Goal: Task Accomplishment & Management: Manage account settings

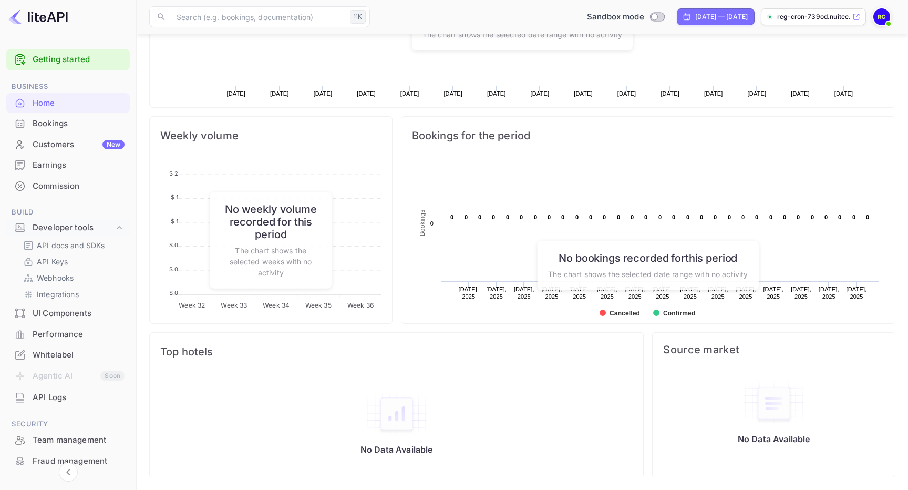
scroll to position [171, 242]
click at [644, 17] on input "Switch to Production mode" at bounding box center [654, 16] width 21 height 7
checkbox input "false"
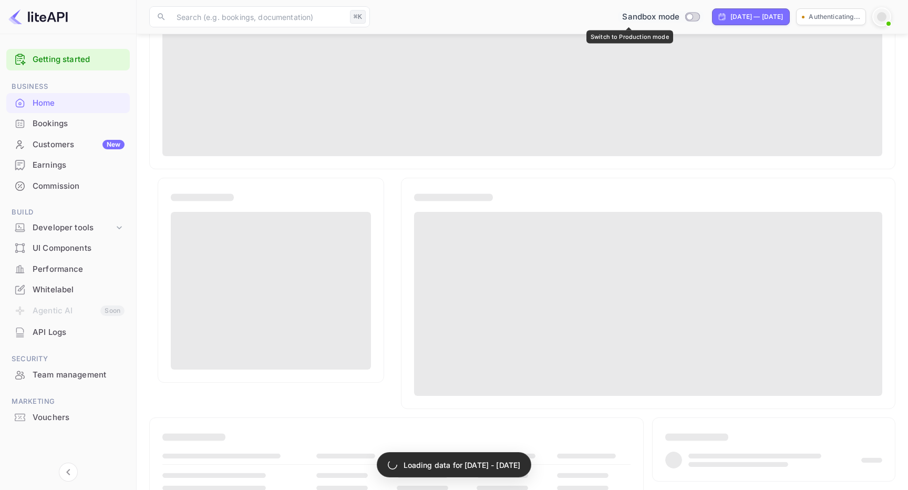
click at [680, 18] on input "Switch to Production mode" at bounding box center [690, 16] width 21 height 7
checkbox input "false"
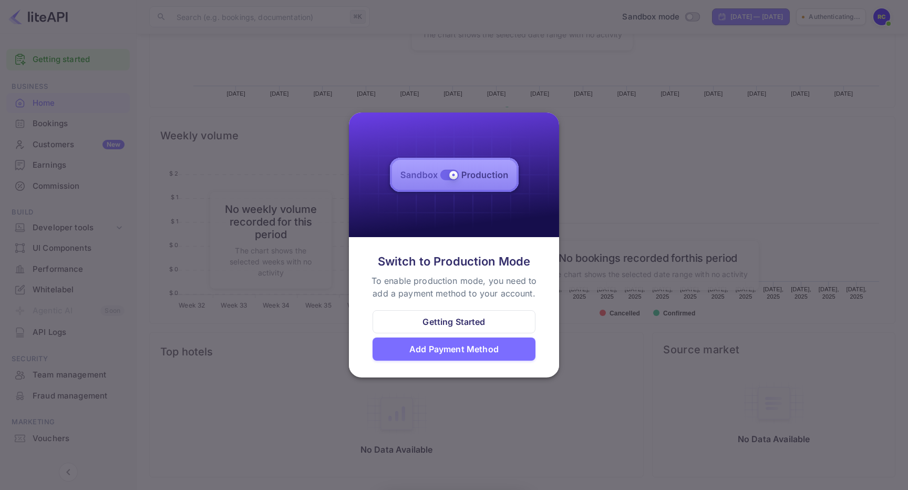
scroll to position [171, 242]
click at [446, 354] on div "Add Payment Method" at bounding box center [453, 349] width 89 height 13
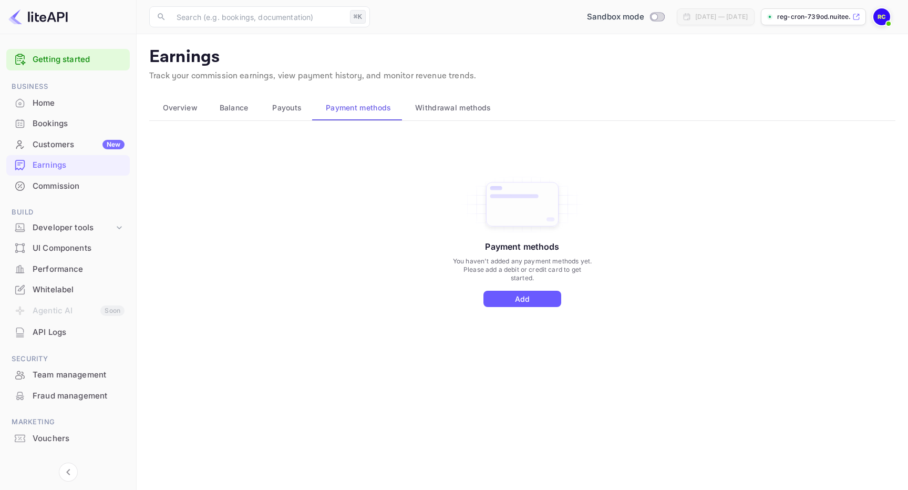
click at [519, 296] on button "Add" at bounding box center [523, 299] width 78 height 16
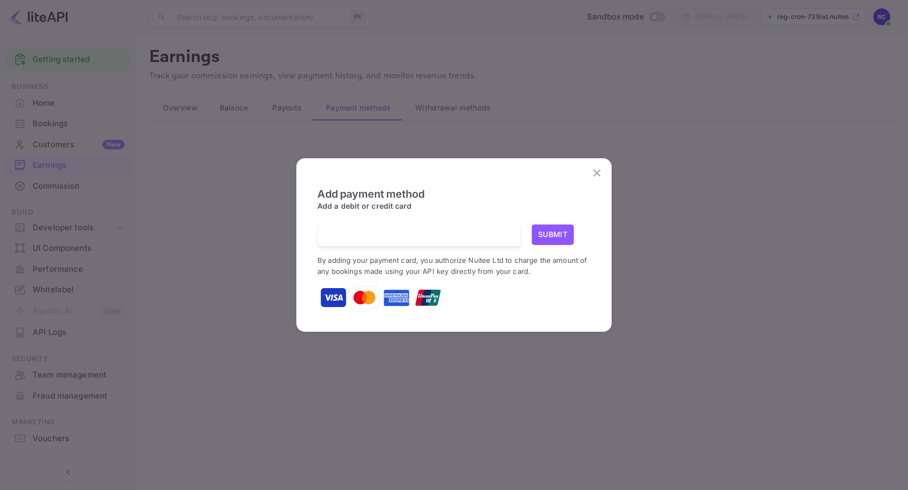
click at [579, 180] on div "Add payment method Add a debit or credit card Submit By adding your payment car…" at bounding box center [454, 244] width 294 height 155
click at [603, 165] on button "close" at bounding box center [597, 172] width 21 height 21
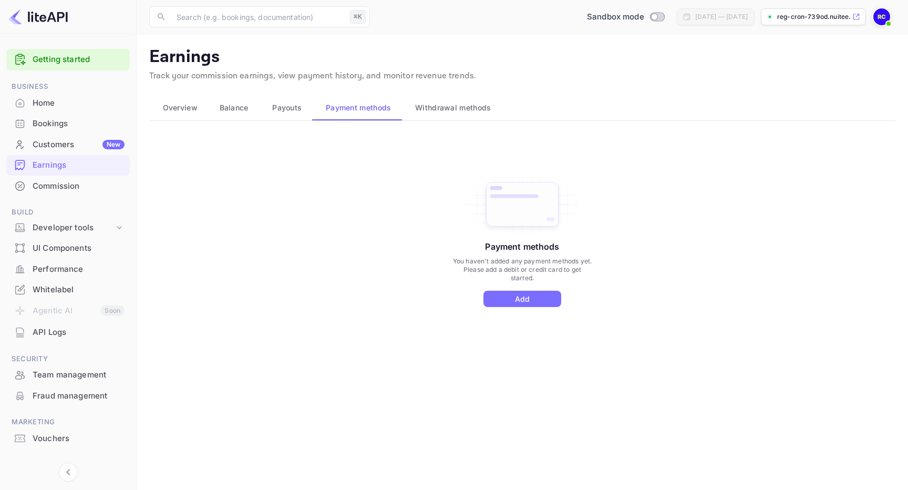
click at [475, 113] on span "Withdrawal methods" at bounding box center [453, 107] width 76 height 13
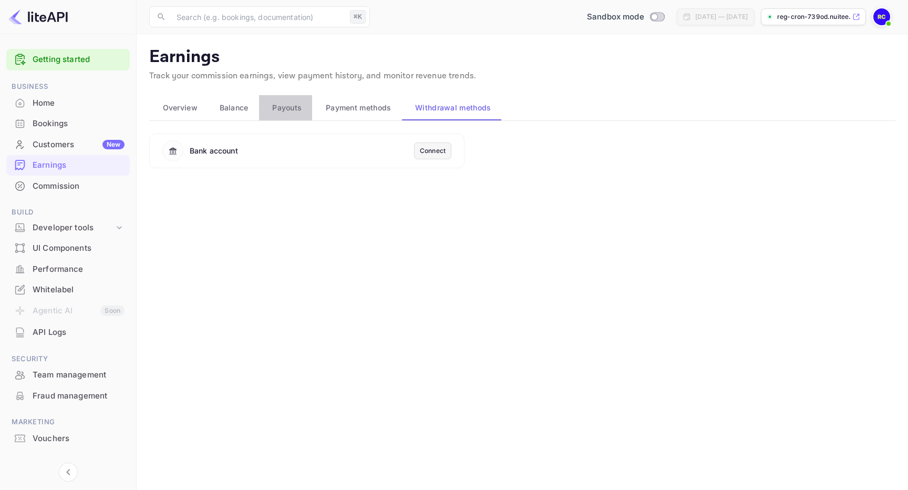
click at [281, 102] on span "Payouts" at bounding box center [286, 107] width 29 height 13
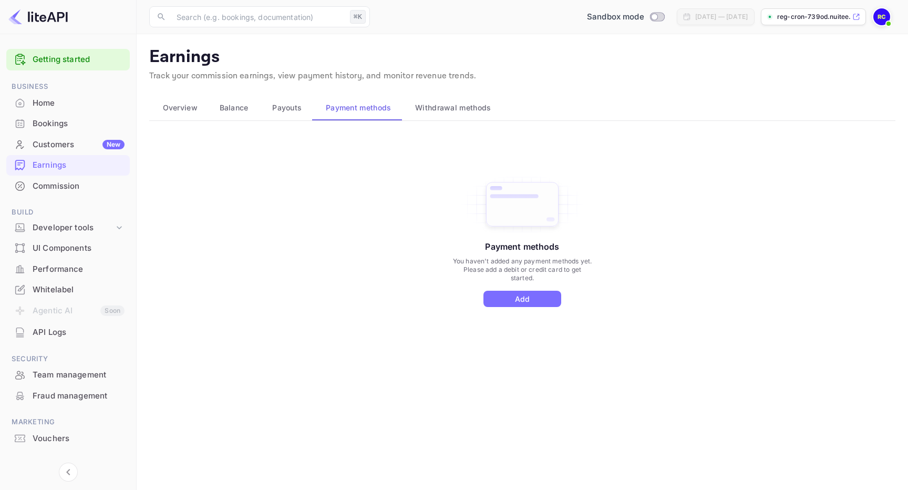
click at [224, 110] on span "Balance" at bounding box center [234, 107] width 29 height 13
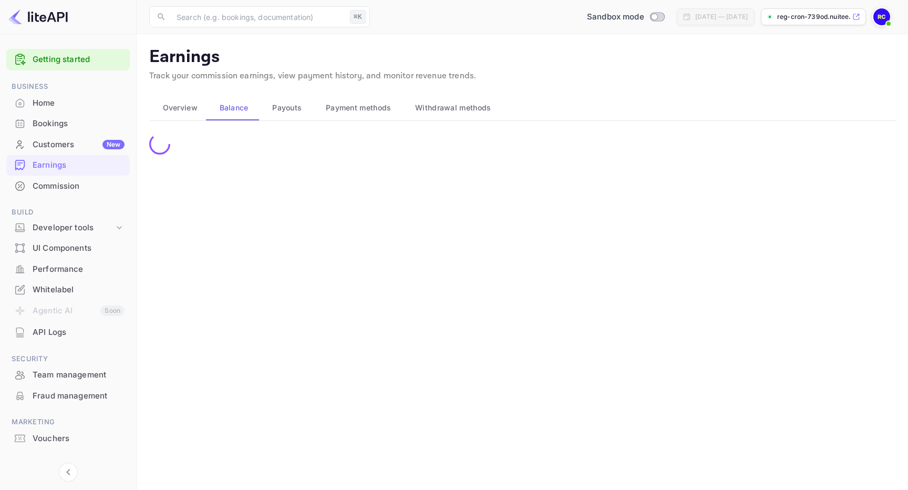
click at [193, 110] on span "Overview" at bounding box center [180, 107] width 35 height 13
click at [223, 111] on span "Balance" at bounding box center [234, 107] width 29 height 13
click at [261, 115] on button "Payouts" at bounding box center [286, 107] width 54 height 25
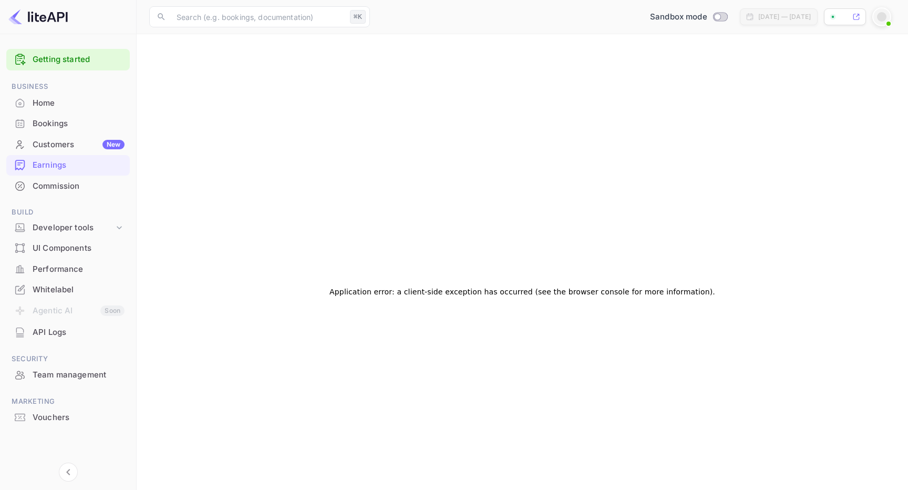
click at [55, 105] on div "Home" at bounding box center [79, 103] width 92 height 12
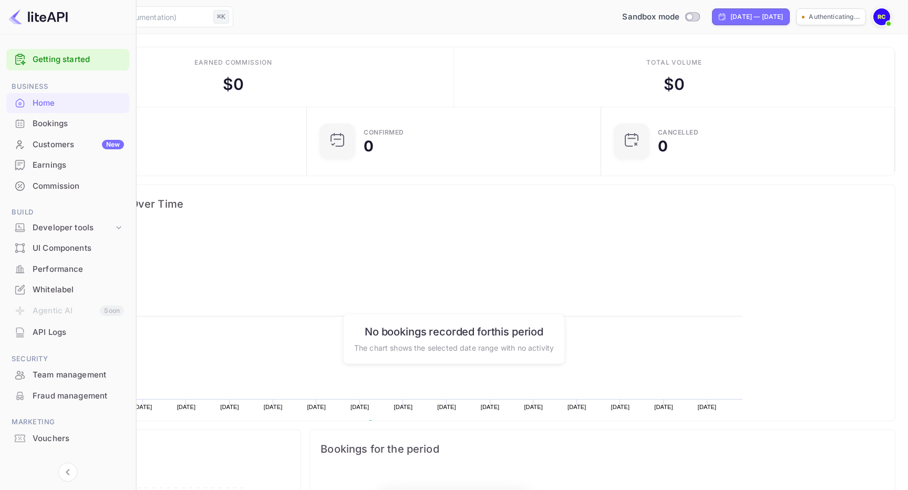
scroll to position [171, 242]
click at [61, 120] on div "Bookings" at bounding box center [78, 124] width 91 height 12
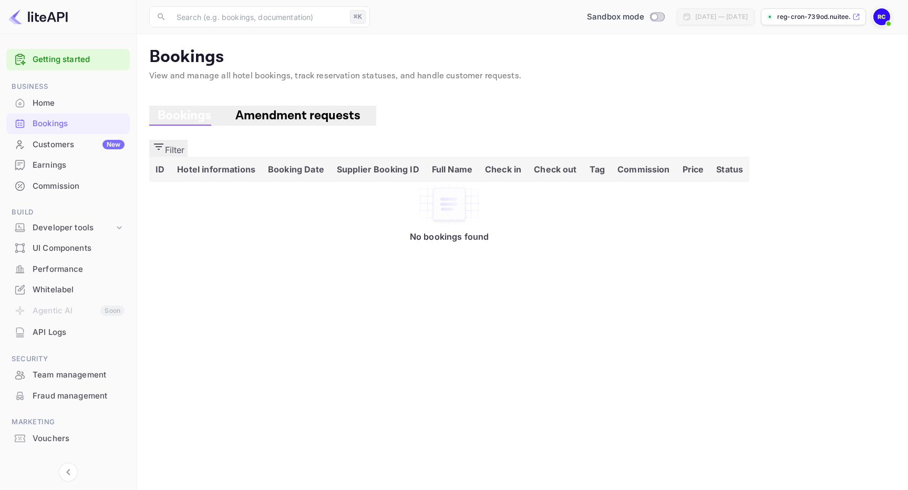
click at [814, 19] on p "reg-cron-739od.nuitee...." at bounding box center [813, 16] width 73 height 9
